Goal: Task Accomplishment & Management: Manage account settings

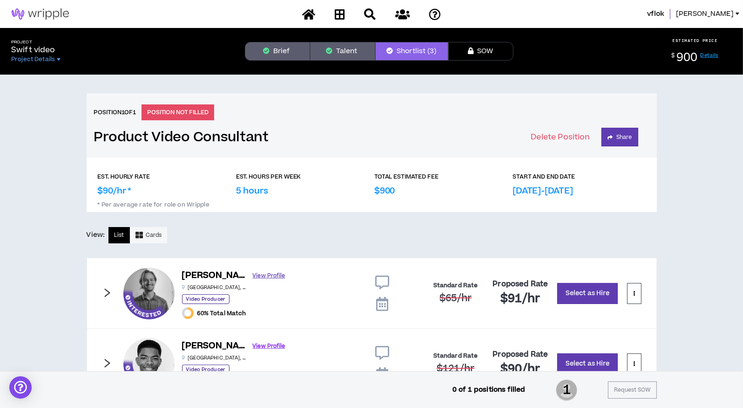
click at [253, 275] on link "View Profile" at bounding box center [269, 275] width 33 height 16
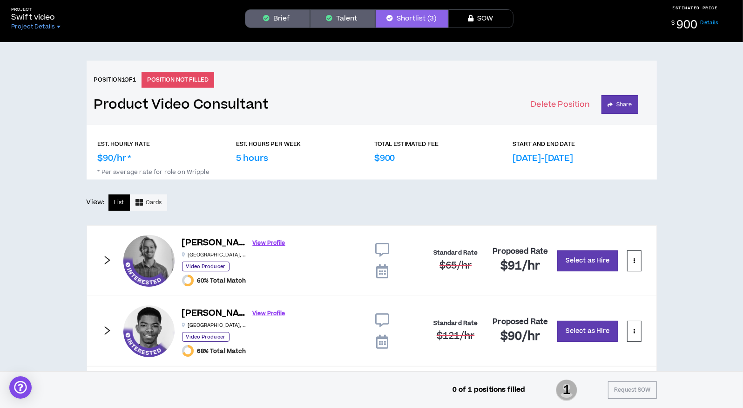
scroll to position [39, 0]
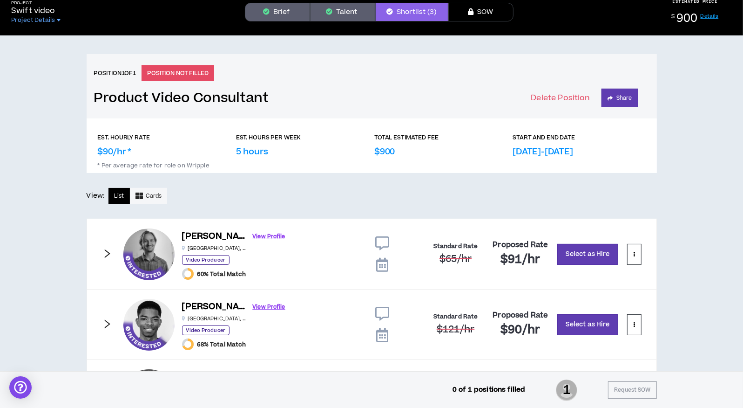
click at [258, 152] on p "5 hours" at bounding box center [252, 151] width 32 height 13
click at [556, 149] on p "Aug 18th-Aug 30th" at bounding box center [543, 151] width 61 height 13
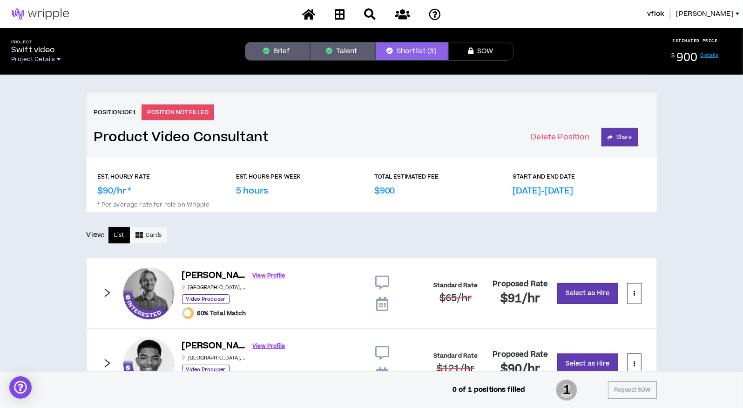
click at [37, 59] on span "Project Details" at bounding box center [33, 58] width 44 height 7
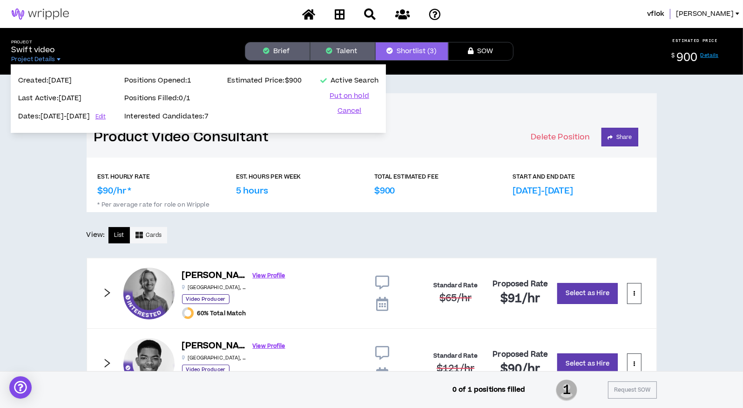
click at [690, 114] on div "Position 1 of 1 POSITION NOT FILLED Product Video Consultant Delete Position Sh…" at bounding box center [371, 281] width 743 height 413
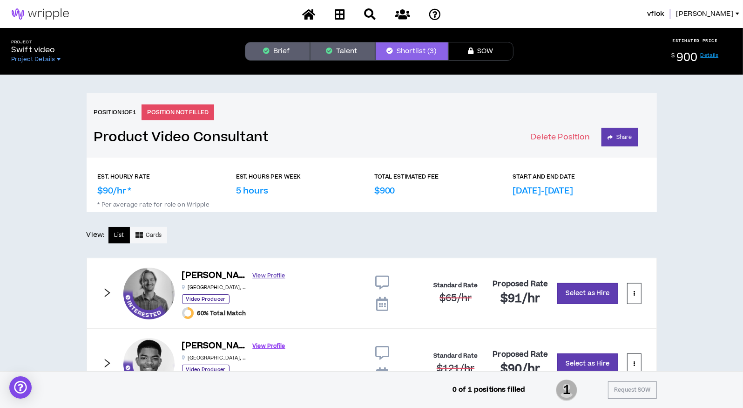
click at [254, 272] on link "View Profile" at bounding box center [269, 275] width 33 height 16
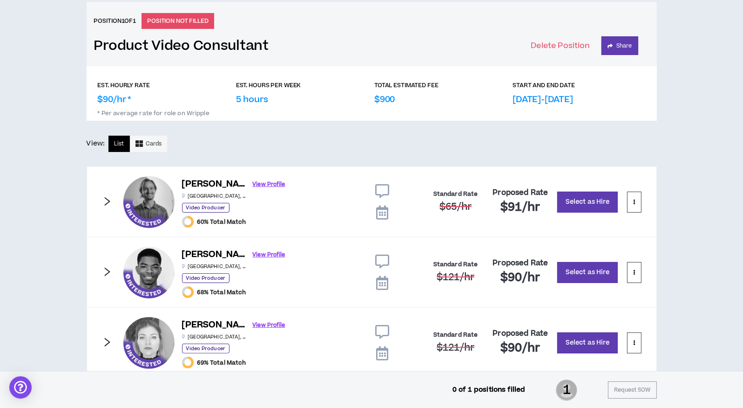
scroll to position [94, 0]
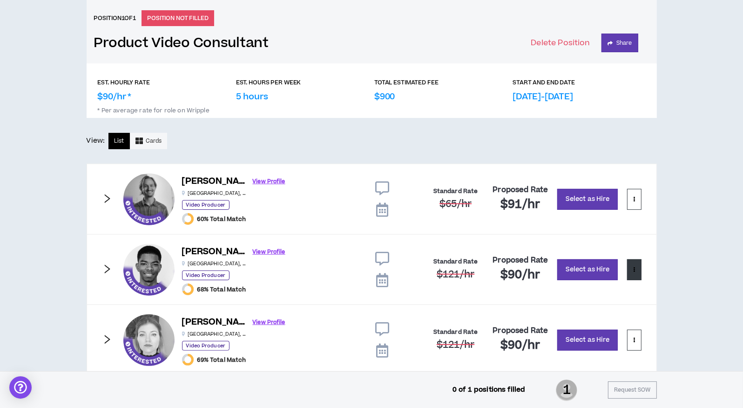
click at [634, 269] on icon at bounding box center [634, 268] width 2 height 5
click at [691, 253] on div "Position 1 of 1 POSITION NOT FILLED Product Video Consultant Delete Position Sh…" at bounding box center [371, 186] width 743 height 413
click at [382, 255] on icon at bounding box center [382, 258] width 14 height 14
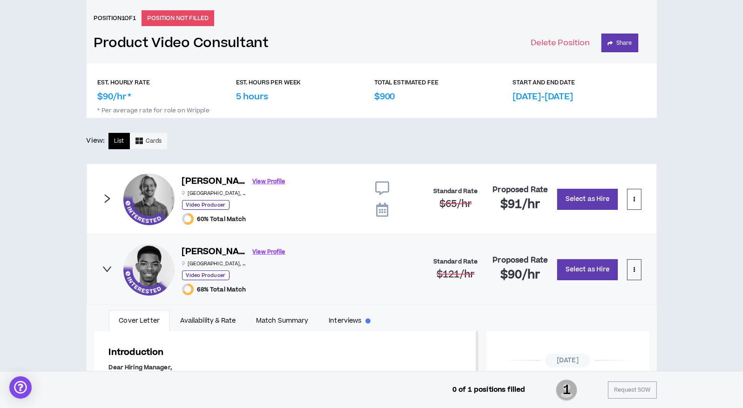
scroll to position [84, 0]
click at [106, 269] on icon "right" at bounding box center [106, 269] width 9 height 6
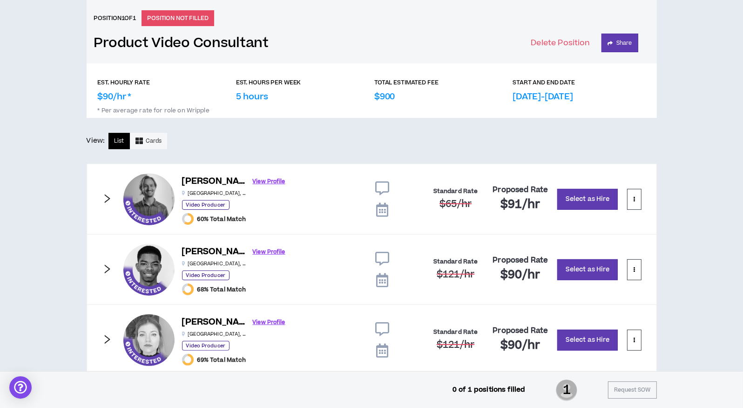
click at [385, 184] on icon at bounding box center [382, 188] width 14 height 14
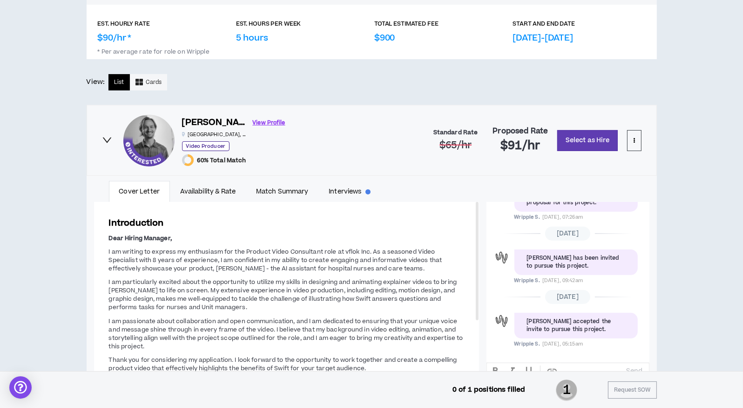
scroll to position [0, 0]
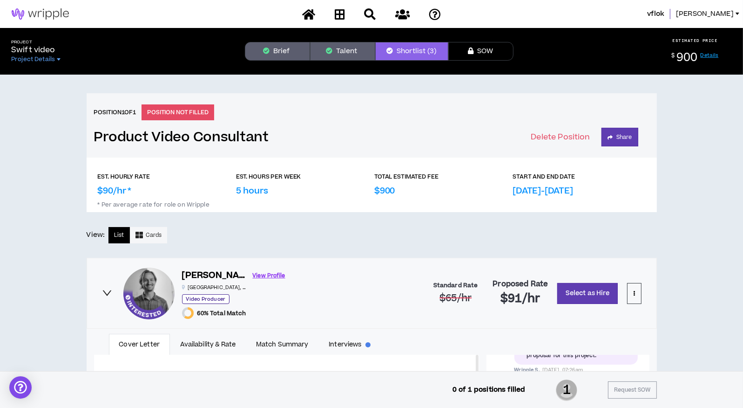
click at [708, 54] on link "Details" at bounding box center [710, 55] width 18 height 7
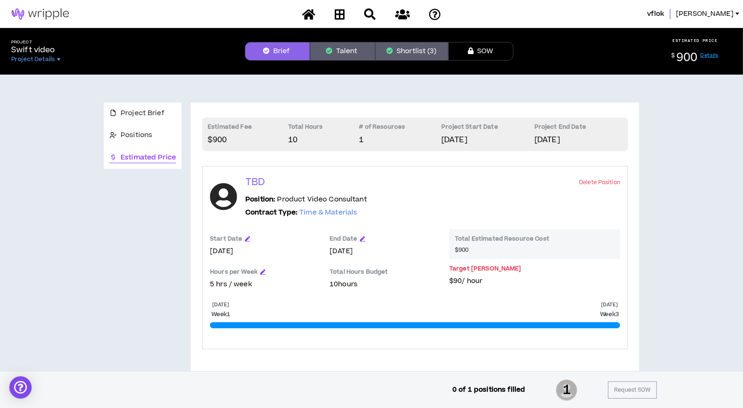
click at [464, 279] on p "$90 / hour" at bounding box center [534, 281] width 171 height 10
click at [470, 238] on p "Total Estimated Resource Cost" at bounding box center [535, 240] width 160 height 11
click at [215, 284] on p "5 hrs / week" at bounding box center [265, 284] width 110 height 10
click at [213, 283] on p "5 hrs / week" at bounding box center [265, 284] width 110 height 10
click at [260, 271] on icon "button" at bounding box center [262, 271] width 5 height 5
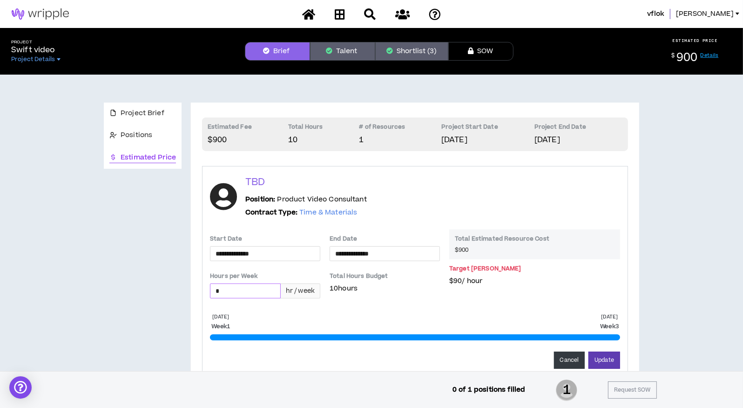
click at [219, 294] on input "*" at bounding box center [246, 291] width 70 height 14
click at [274, 312] on form "**********" at bounding box center [415, 298] width 410 height 139
click at [605, 355] on button "Update" at bounding box center [605, 359] width 32 height 17
click at [602, 358] on button "Update" at bounding box center [605, 359] width 32 height 17
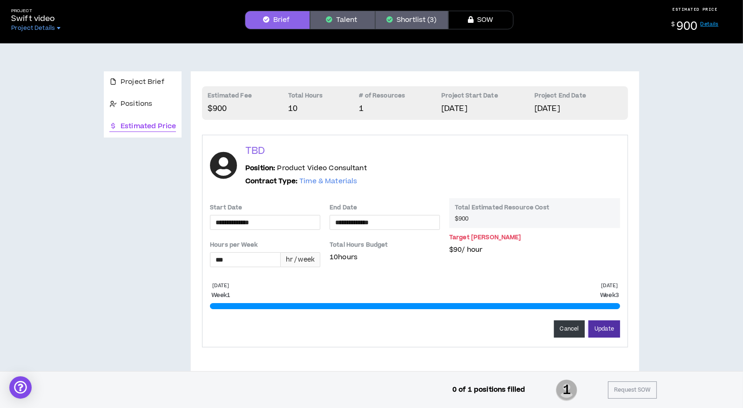
scroll to position [49, 0]
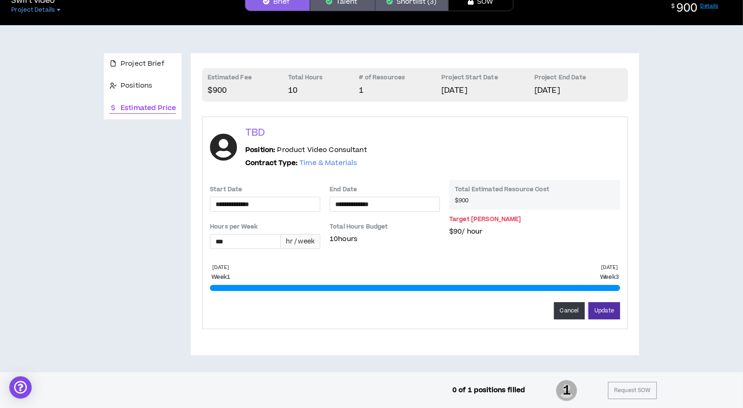
click at [606, 306] on button "Update" at bounding box center [605, 310] width 32 height 17
click at [572, 229] on p "$90 / hour" at bounding box center [534, 231] width 171 height 10
click at [489, 197] on span "$900" at bounding box center [535, 200] width 160 height 7
click at [466, 200] on span "$900" at bounding box center [462, 200] width 14 height 7
click at [455, 231] on p "$90 / hour" at bounding box center [534, 231] width 171 height 10
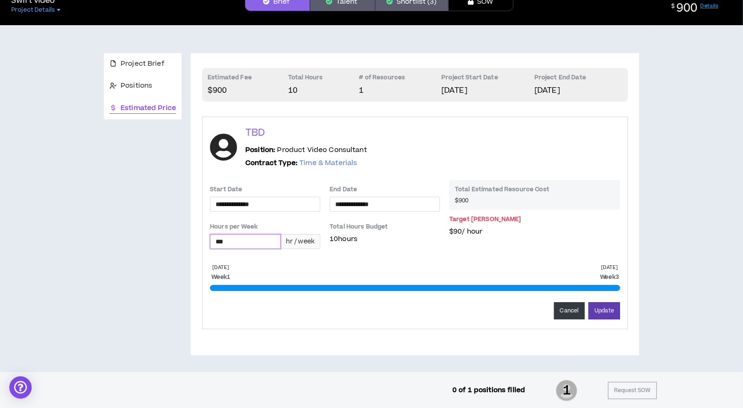
click at [226, 240] on input "***" at bounding box center [246, 241] width 70 height 14
type input "*"
click at [599, 308] on button "Update" at bounding box center [605, 310] width 32 height 17
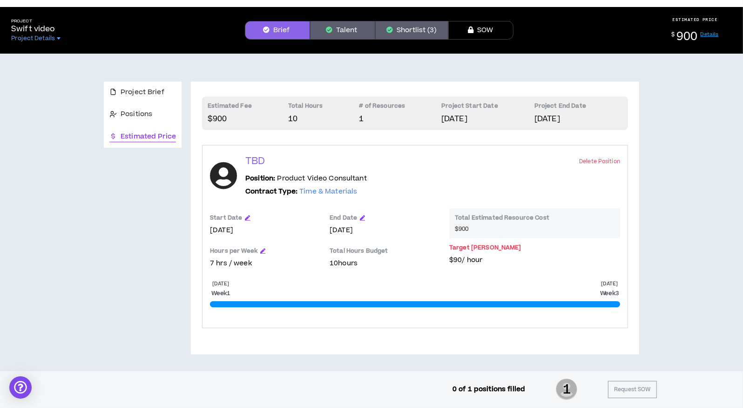
scroll to position [20, 0]
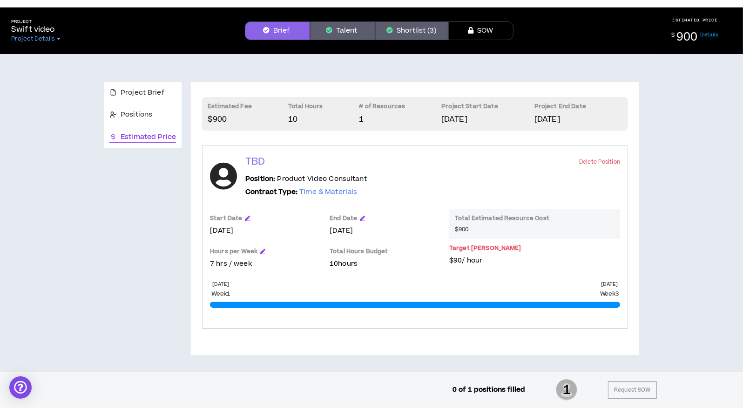
click at [344, 263] on p "10 hours" at bounding box center [385, 263] width 110 height 10
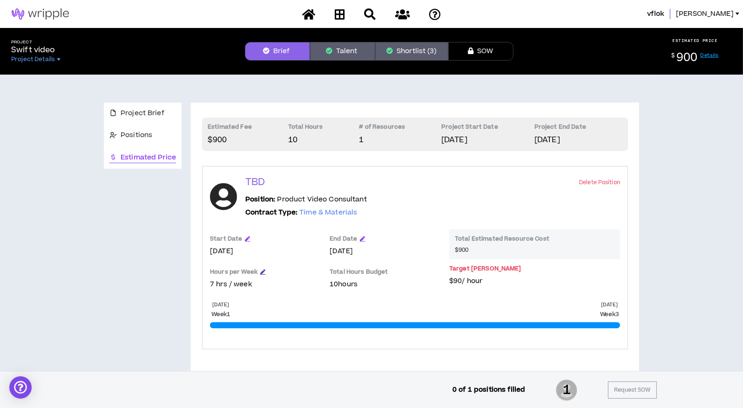
click at [261, 270] on icon "button" at bounding box center [262, 271] width 5 height 5
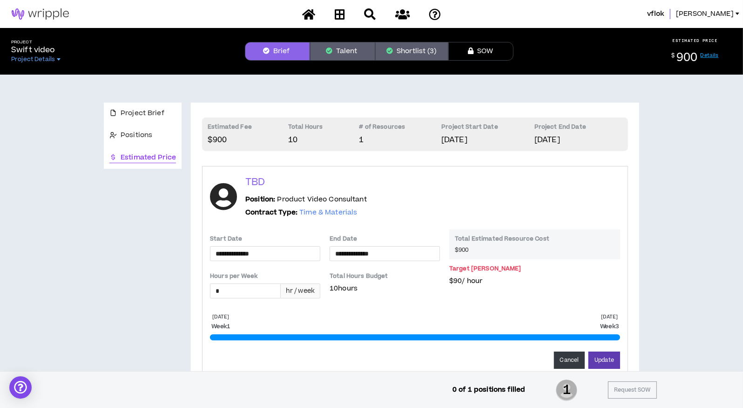
click at [282, 313] on div "Aug 18 2025 Week 1 Aug 30 2025 Week 3 Cancel Update" at bounding box center [415, 340] width 410 height 55
click at [224, 291] on input "*" at bounding box center [246, 291] width 70 height 14
click at [234, 290] on input "**" at bounding box center [246, 291] width 70 height 14
type input "*"
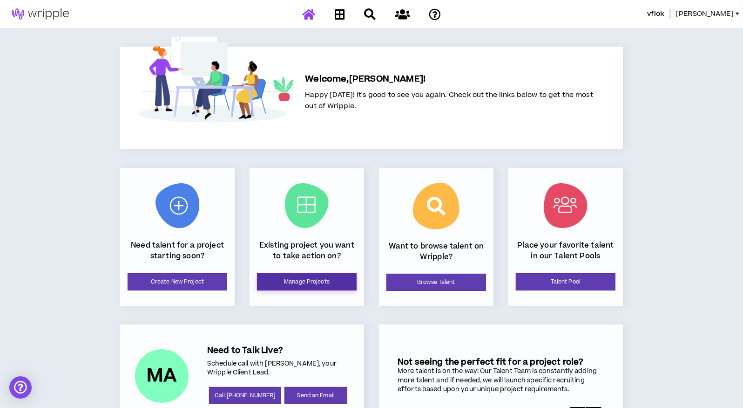
click at [297, 277] on link "Manage Projects" at bounding box center [307, 281] width 100 height 17
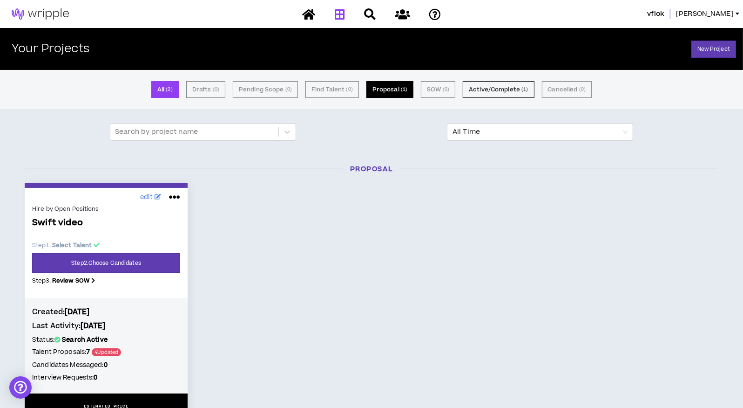
click at [398, 88] on button "Proposal ( 1 )" at bounding box center [390, 89] width 47 height 17
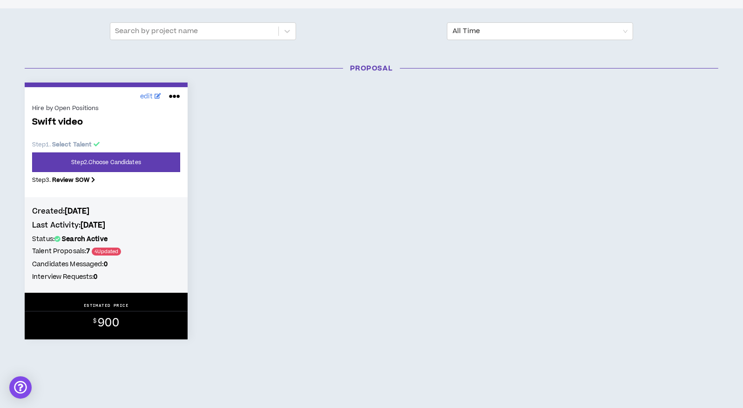
scroll to position [106, 0]
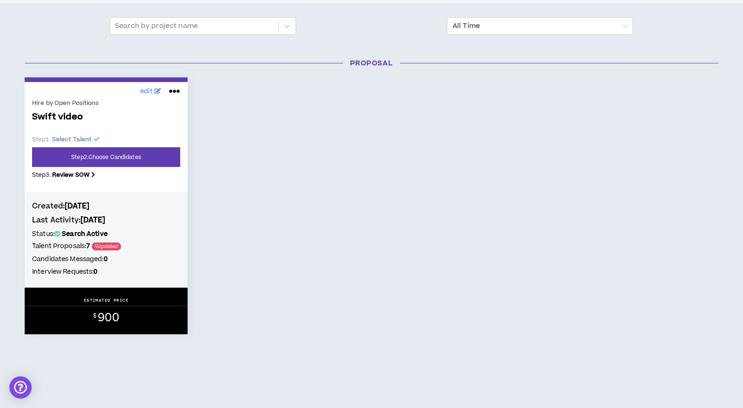
click at [176, 91] on icon at bounding box center [174, 91] width 11 height 15
click at [221, 144] on div "edit Hire by Open Positions Swift video Step 1 . Select Talent Step 2 . Choose …" at bounding box center [372, 205] width 708 height 257
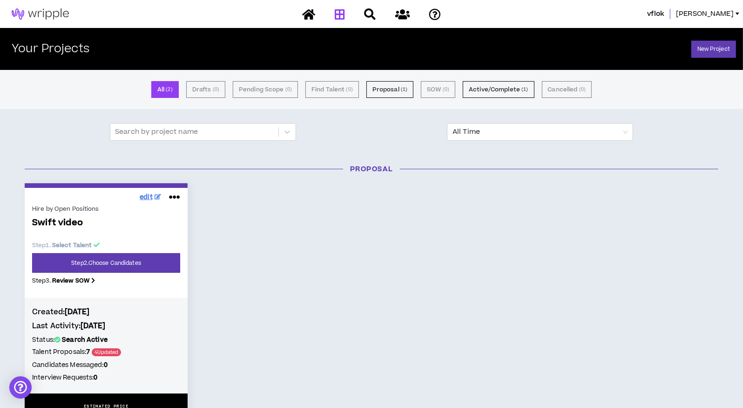
click at [147, 193] on span "edit" at bounding box center [146, 197] width 13 height 10
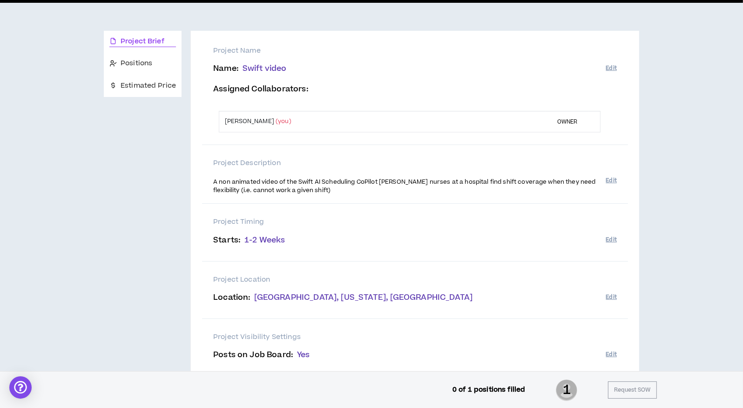
scroll to position [72, 0]
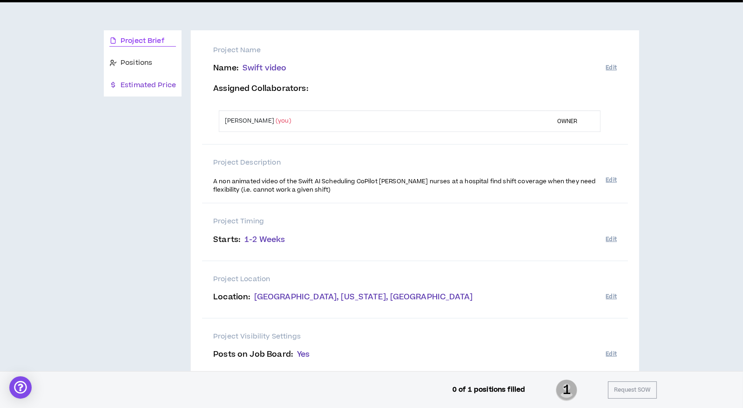
click at [145, 84] on span "Estimated Price" at bounding box center [148, 85] width 55 height 10
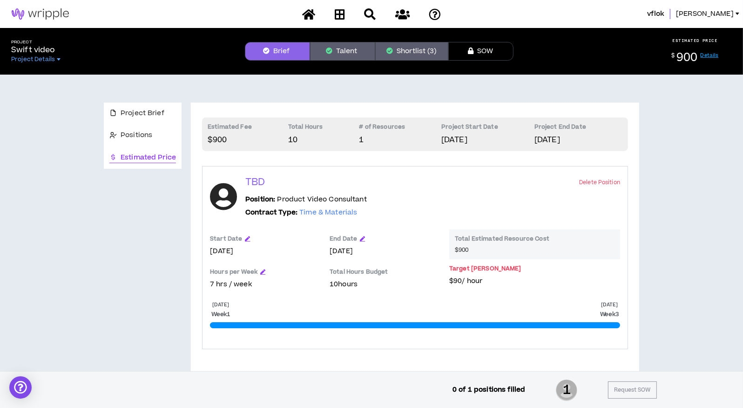
click at [461, 248] on span "$900" at bounding box center [462, 249] width 14 height 7
click at [463, 248] on span "$900" at bounding box center [462, 249] width 14 height 7
click at [261, 272] on icon "button" at bounding box center [262, 271] width 5 height 5
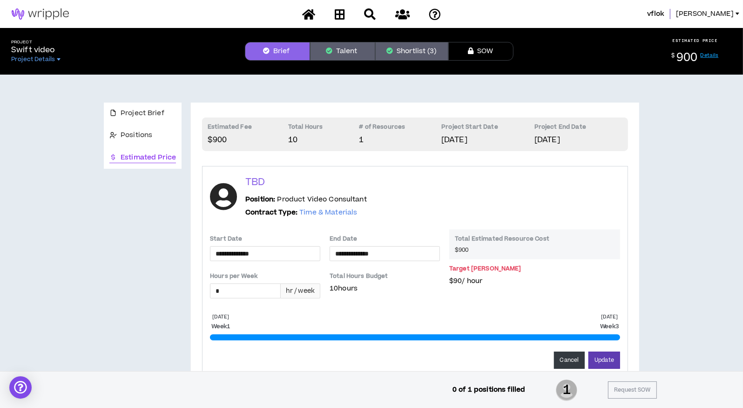
click at [306, 293] on span "hr / week" at bounding box center [300, 290] width 29 height 9
click at [314, 287] on span "hr / week" at bounding box center [300, 290] width 29 height 9
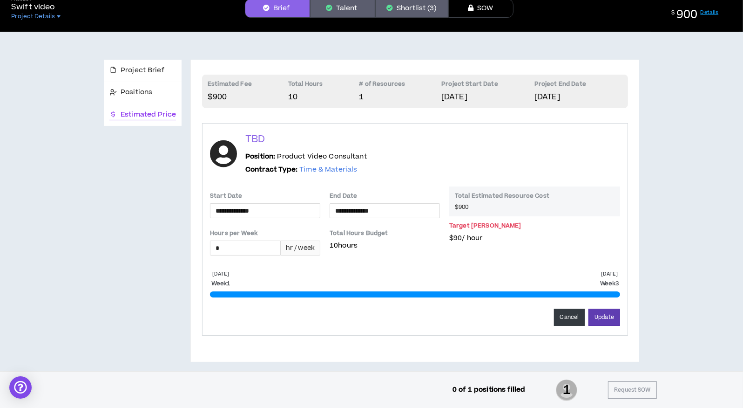
scroll to position [49, 0]
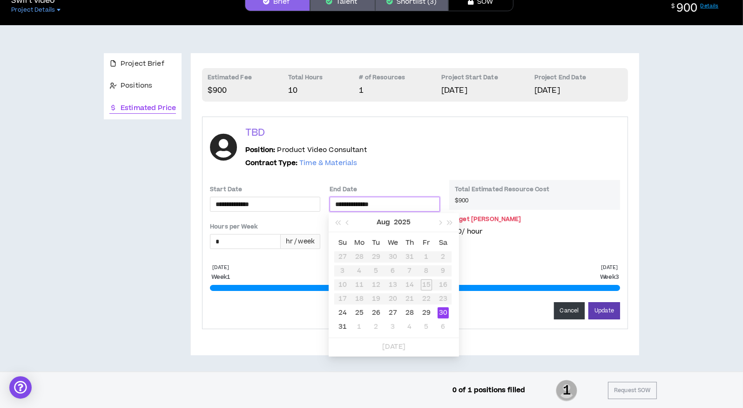
click at [381, 202] on input "**********" at bounding box center [384, 204] width 99 height 10
type input "**********"
click at [425, 310] on div "29" at bounding box center [426, 312] width 11 height 11
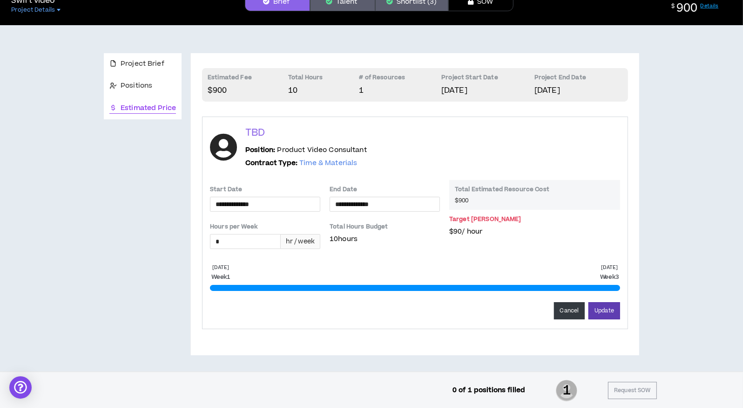
click at [347, 234] on p "10 hours" at bounding box center [385, 239] width 110 height 10
click at [607, 310] on button "Update" at bounding box center [605, 310] width 32 height 17
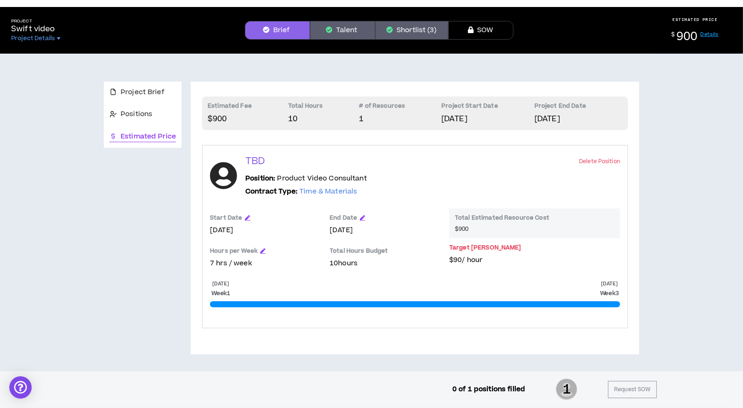
scroll to position [20, 0]
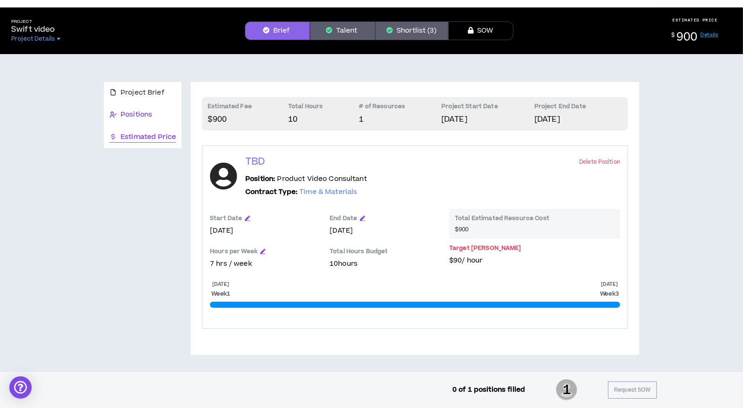
click at [141, 111] on span "Positions" at bounding box center [137, 114] width 32 height 10
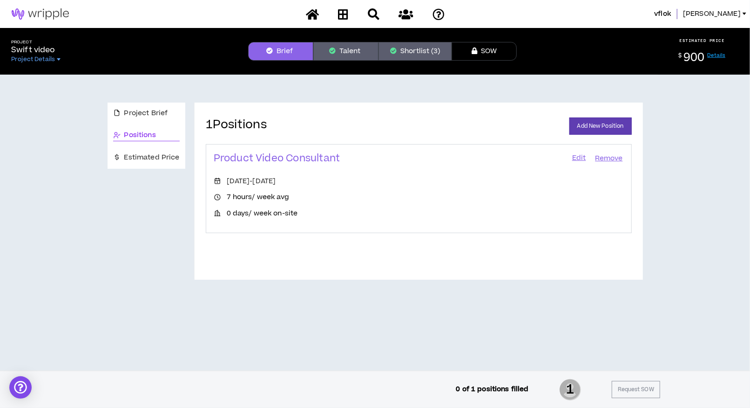
click at [245, 195] on p "7 hours / week avg" at bounding box center [258, 197] width 62 height 10
click at [583, 158] on link "Edit" at bounding box center [579, 158] width 16 height 13
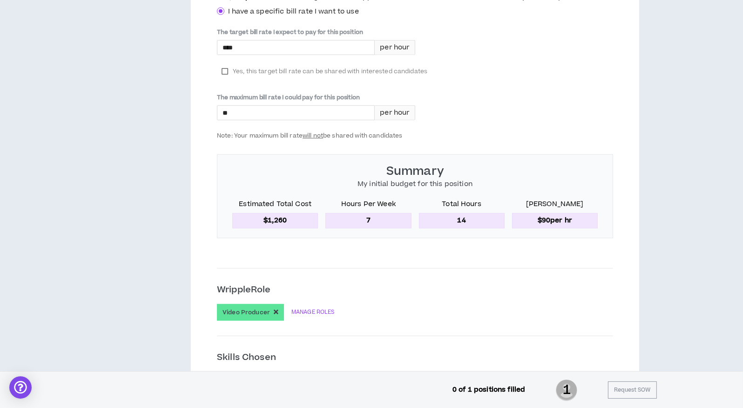
scroll to position [530, 0]
click at [369, 217] on p "7" at bounding box center [369, 221] width 86 height 15
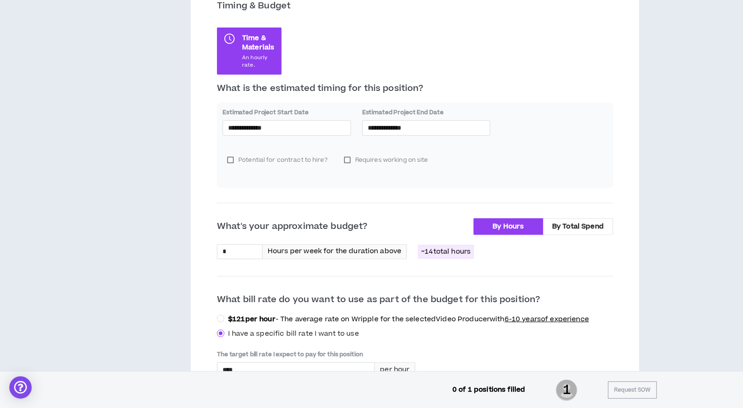
scroll to position [204, 0]
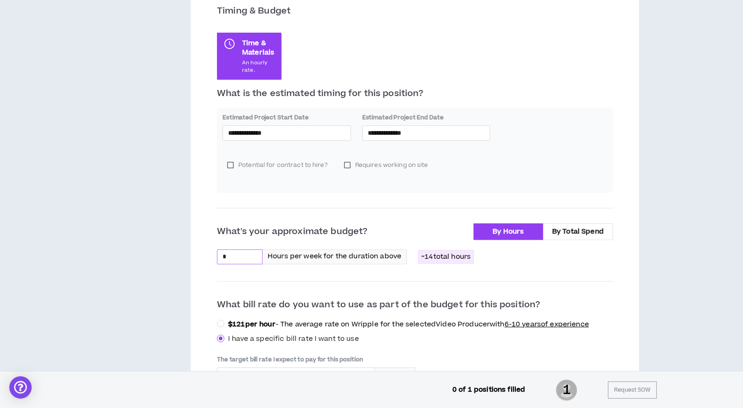
click at [233, 263] on div "*" at bounding box center [240, 256] width 46 height 15
click at [228, 257] on input "*" at bounding box center [239, 257] width 45 height 14
click at [513, 272] on div "What's your approximate budget? By Hours By Total Spend *** Hours per week for …" at bounding box center [415, 394] width 396 height 342
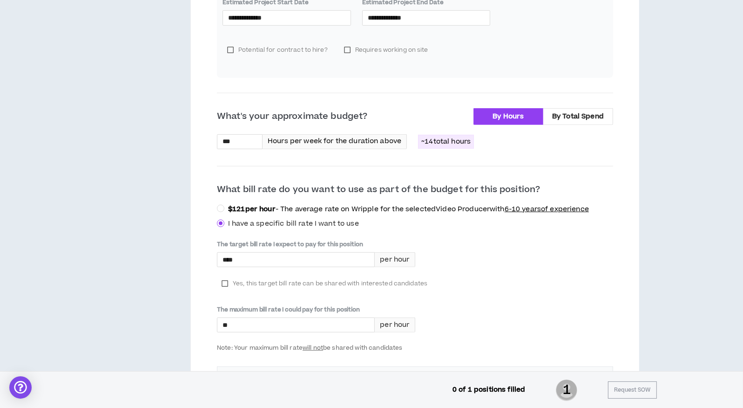
scroll to position [333, 0]
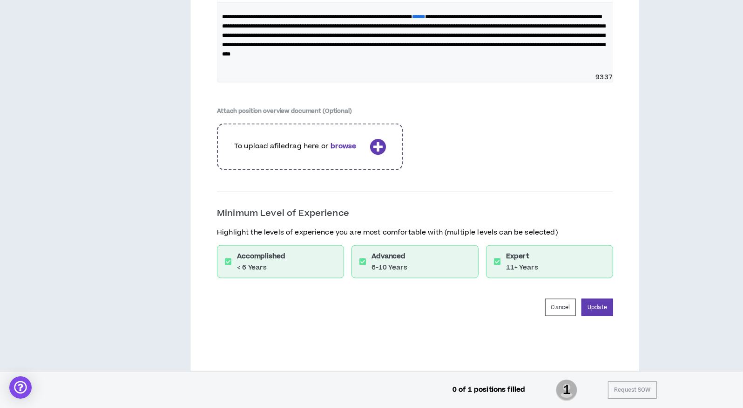
scroll to position [1270, 0]
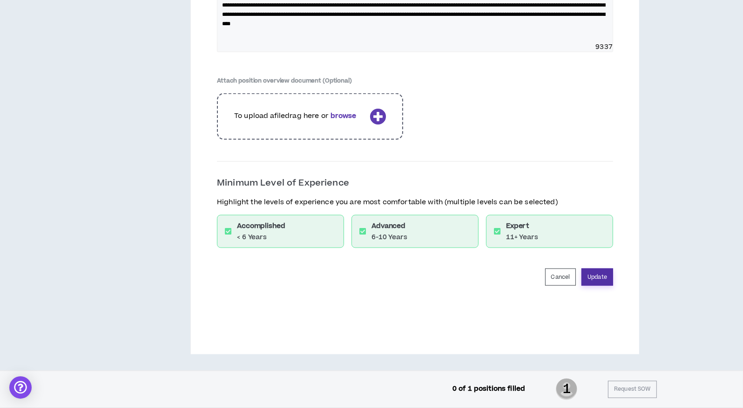
click at [598, 276] on button "Update" at bounding box center [598, 276] width 32 height 17
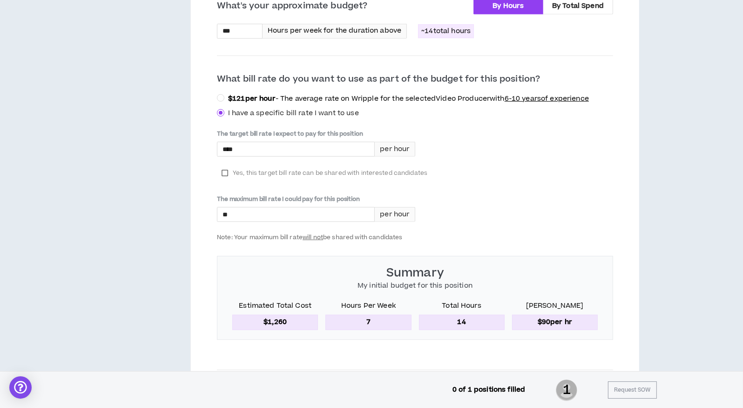
scroll to position [406, 0]
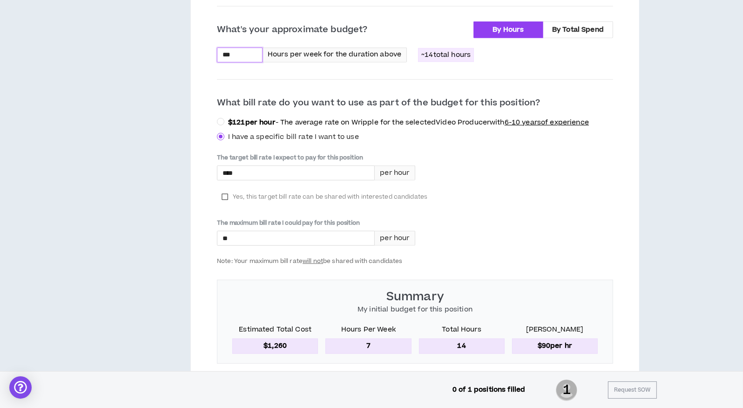
click at [238, 56] on input "***" at bounding box center [239, 55] width 45 height 14
type input "*"
click at [564, 181] on div "The target bill rate I expect to pay for this position **** per hour Yes, this …" at bounding box center [415, 208] width 396 height 111
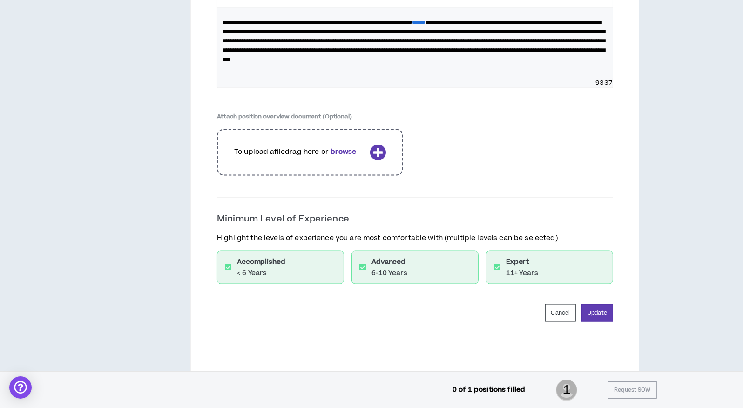
scroll to position [1270, 0]
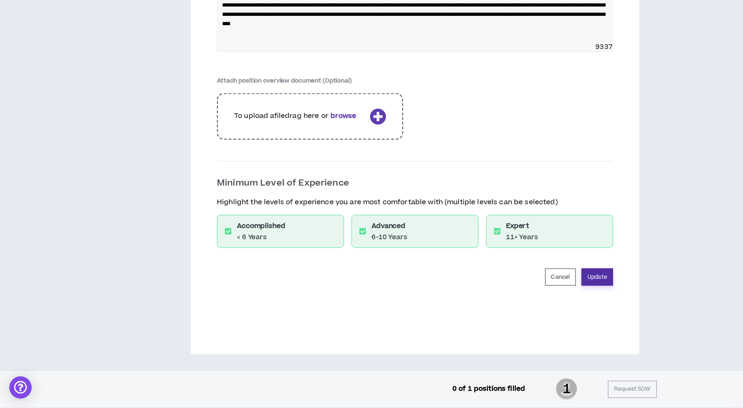
click at [605, 275] on button "Update" at bounding box center [598, 276] width 32 height 17
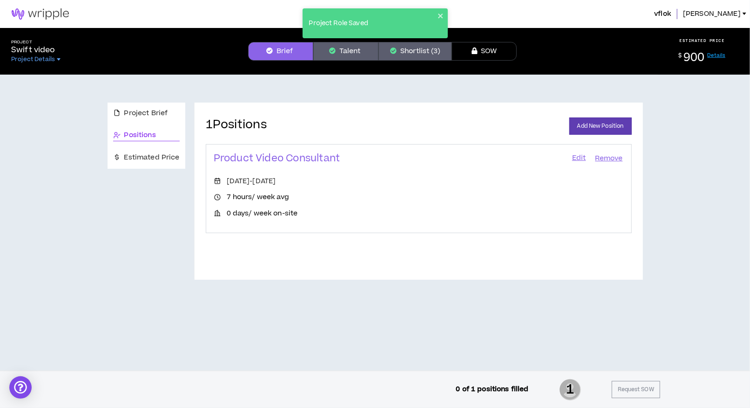
click at [709, 182] on div "Project Brief Positions Estimated Price 1 Positions Add New Position Product Vi…" at bounding box center [375, 185] width 743 height 221
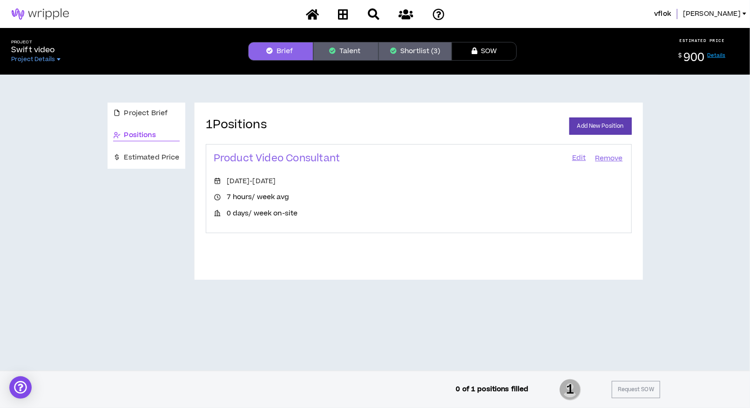
click at [119, 262] on div "Project Brief Positions Estimated Price" at bounding box center [147, 190] width 78 height 177
click at [720, 144] on div "Project Brief Positions Estimated Price 1 Positions Add New Position Product Vi…" at bounding box center [375, 185] width 743 height 221
click at [176, 52] on div "Project Swift video Project Details" at bounding box center [122, 52] width 237 height 24
